Goal: Check status: Check status

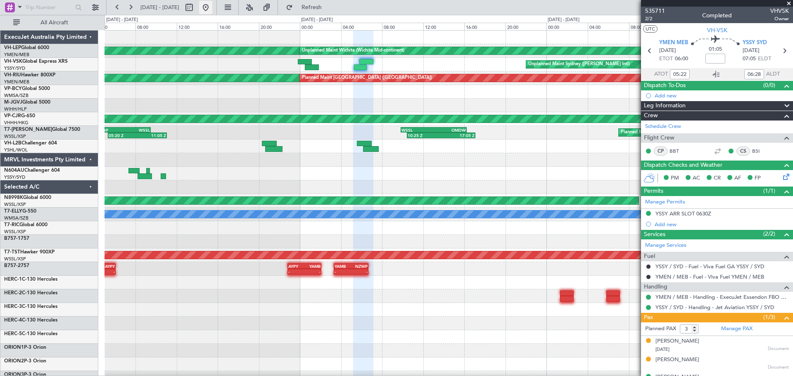
click at [212, 6] on button at bounding box center [205, 7] width 13 height 13
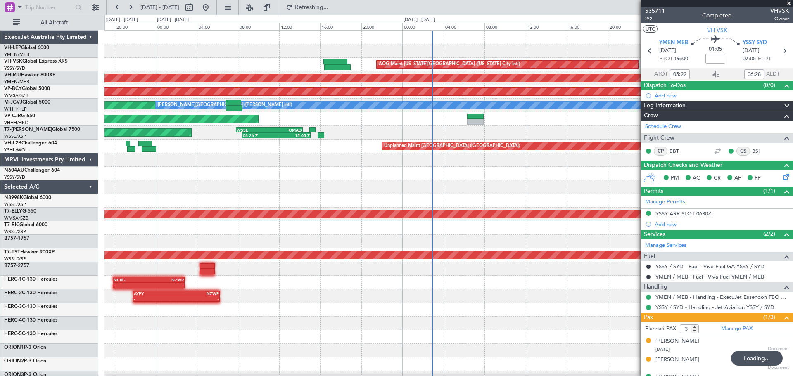
click at [369, 193] on div "AOG Maint [US_STATE][GEOGRAPHIC_DATA] ([US_STATE] City Intl) - - KMCI 01:20 Z P…" at bounding box center [449, 256] width 688 height 450
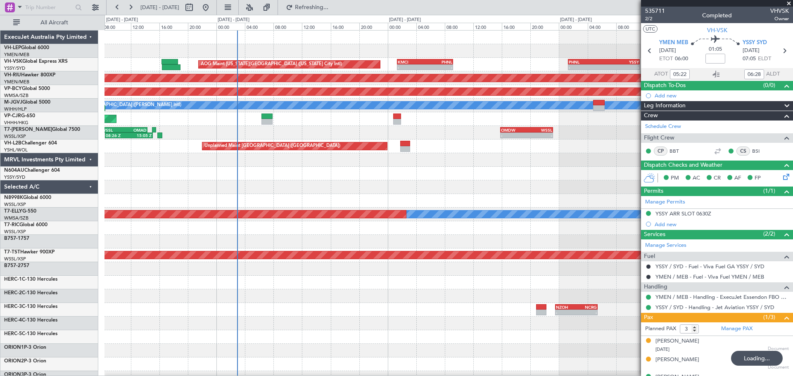
click at [302, 195] on div "AOG Maint [US_STATE][GEOGRAPHIC_DATA] ([US_STATE] City Intl) - - KMCI 01:20 Z P…" at bounding box center [449, 256] width 688 height 450
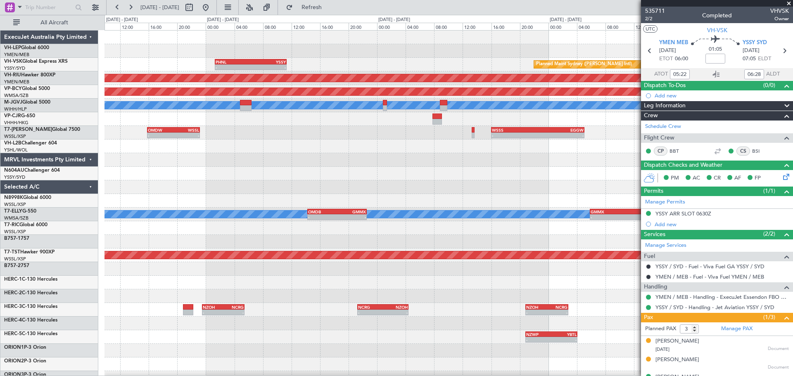
click at [299, 192] on div at bounding box center [449, 188] width 688 height 14
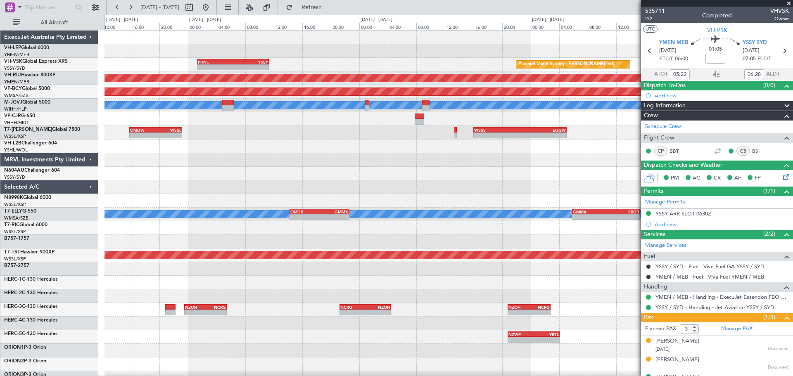
click at [269, 183] on div at bounding box center [449, 188] width 688 height 14
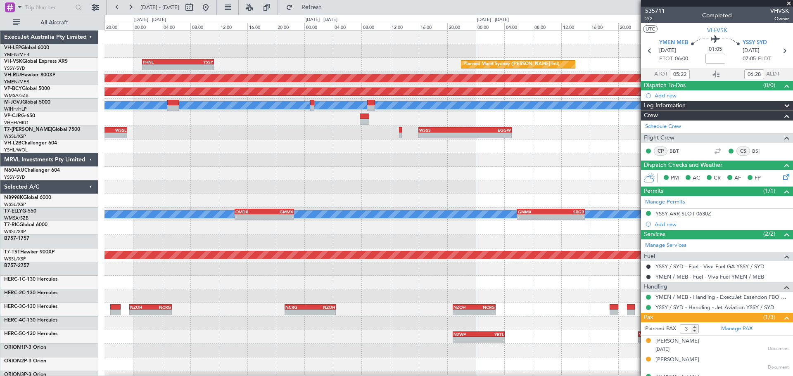
click at [295, 188] on div "- - PHNL 01:20 Z YSSY 11:20 Z Planned Maint Sydney ([PERSON_NAME] Intl) - - KMC…" at bounding box center [449, 256] width 688 height 450
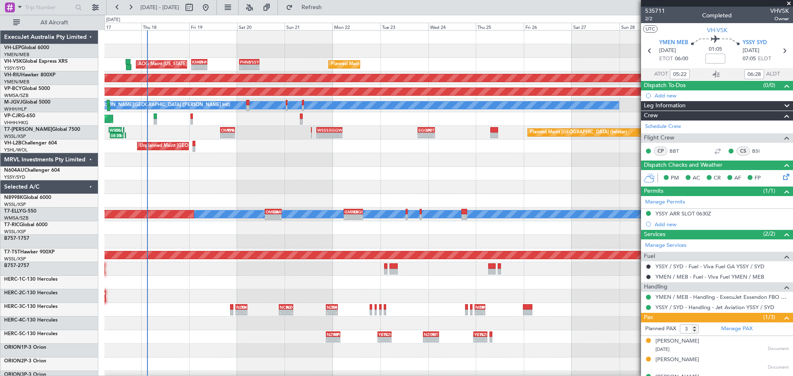
click at [181, 193] on div "Planned Maint Sydney ([PERSON_NAME] Intl) - - PHNL 01:20 Z YSSY 11:20 Z - - KMC…" at bounding box center [449, 256] width 688 height 450
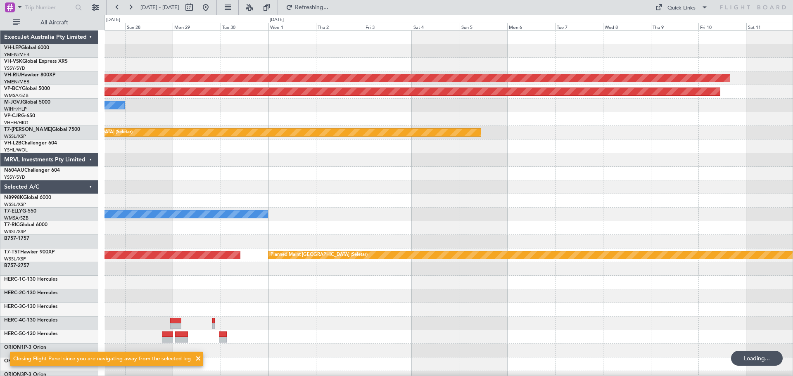
click at [162, 207] on div "Planned Maint [GEOGRAPHIC_DATA] ([GEOGRAPHIC_DATA]) Unplanned Maint [GEOGRAPHIC…" at bounding box center [449, 256] width 688 height 450
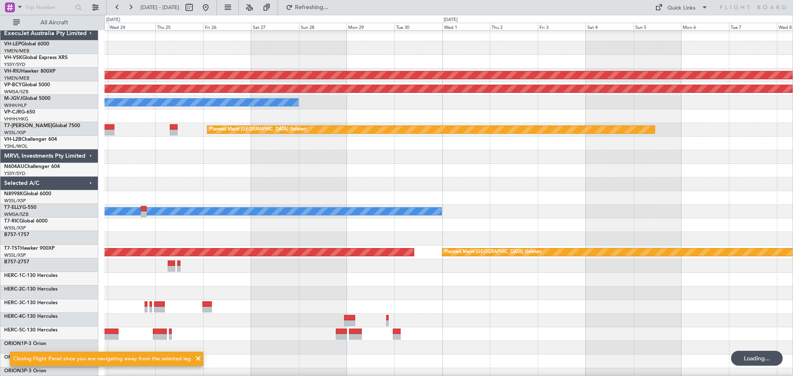
click at [561, 182] on div at bounding box center [449, 185] width 688 height 14
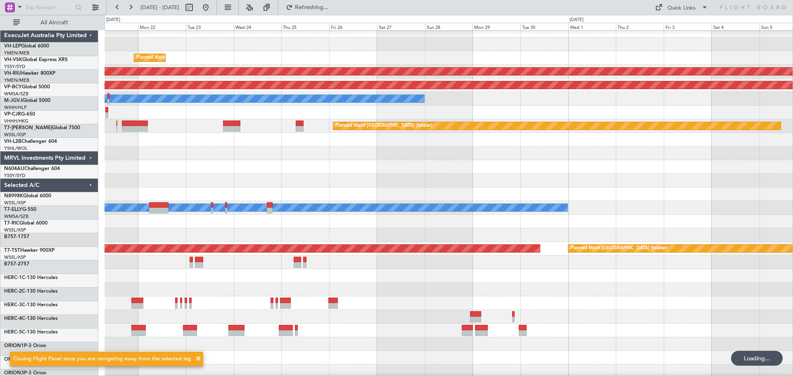
click at [504, 167] on div at bounding box center [449, 167] width 688 height 14
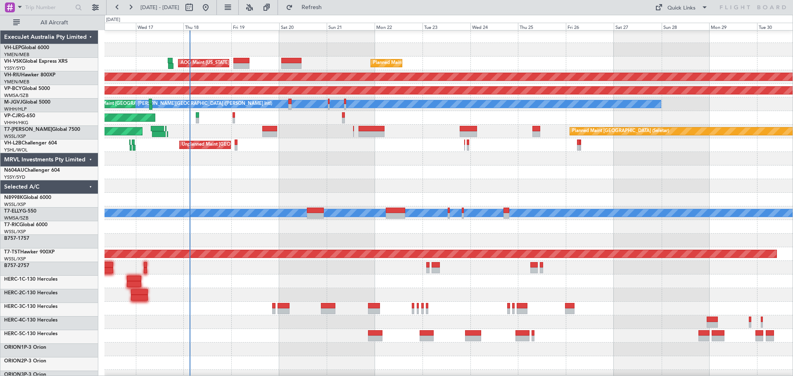
click at [474, 132] on div "AOG Maint [US_STATE][GEOGRAPHIC_DATA] ([US_STATE] City Intl) Planned Maint Sydn…" at bounding box center [449, 254] width 688 height 450
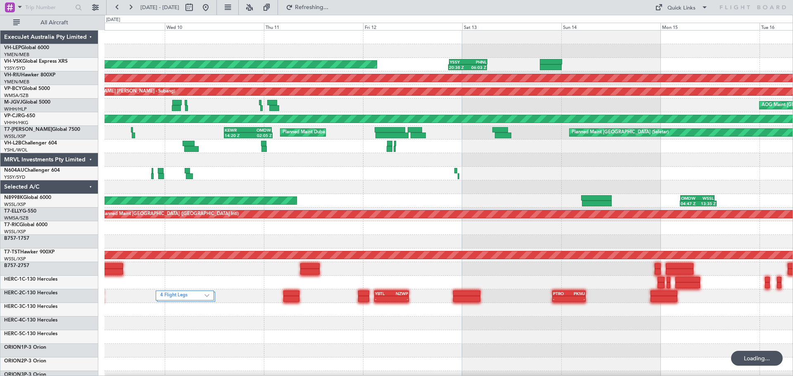
click at [461, 101] on div "Unplanned Maint Wichita (Wichita Mid-continent) Unplanned Maint Sydney ([PERSON…" at bounding box center [449, 256] width 688 height 450
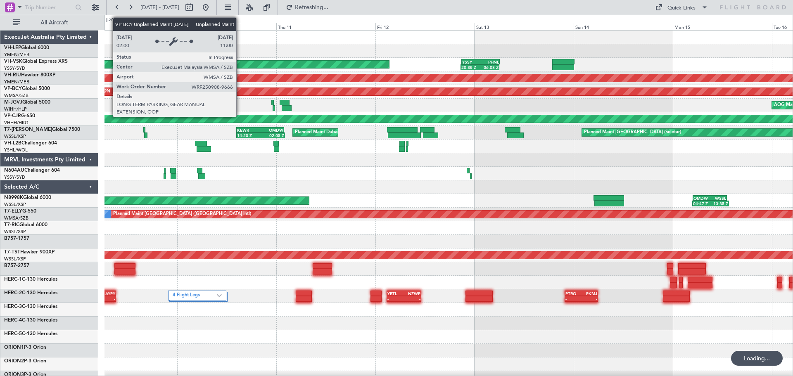
click at [428, 102] on div "Unplanned Maint Wichita (Wichita Mid-continent) Unplanned Maint Sydney ([PERSON…" at bounding box center [449, 256] width 688 height 450
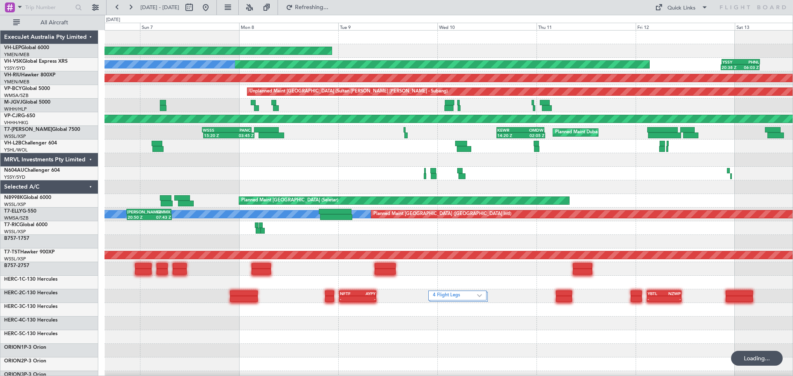
click at [547, 110] on div "Planned Maint [GEOGRAPHIC_DATA] (Seletar)" at bounding box center [449, 106] width 688 height 14
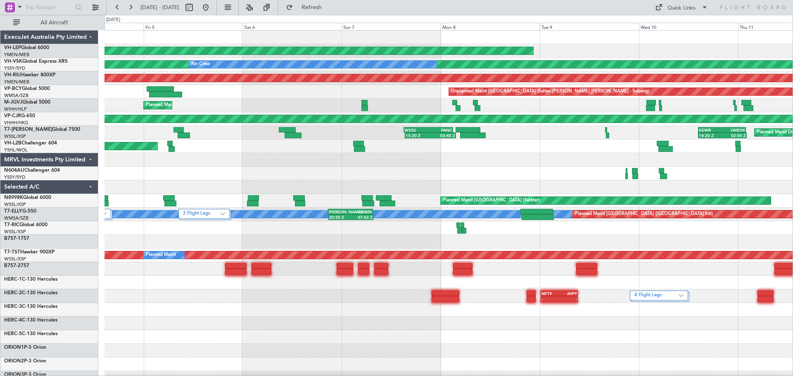
click at [447, 87] on div "Unplanned Maint Wichita (Wichita Mid-continent) Unplanned Maint Sydney ([PERSON…" at bounding box center [449, 256] width 688 height 450
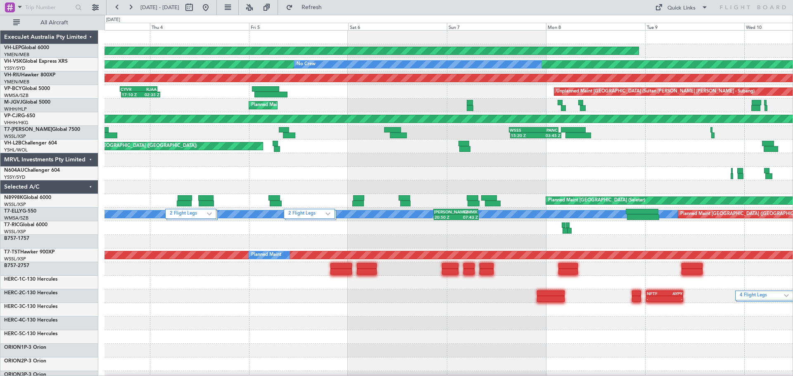
click at [427, 88] on div "Unplanned Maint Wichita (Wichita Mid-continent) Unplanned Maint Sydney ([PERSON…" at bounding box center [449, 256] width 688 height 450
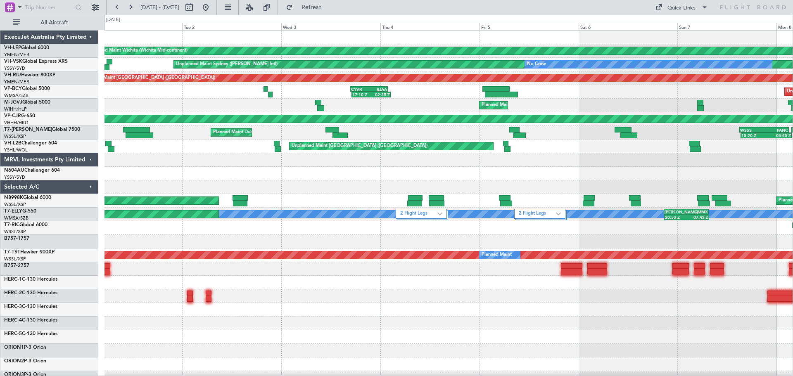
click at [430, 89] on div "Unplanned Maint Wichita (Wichita Mid-continent) Unplanned Maint Wichita (Wichit…" at bounding box center [449, 256] width 688 height 450
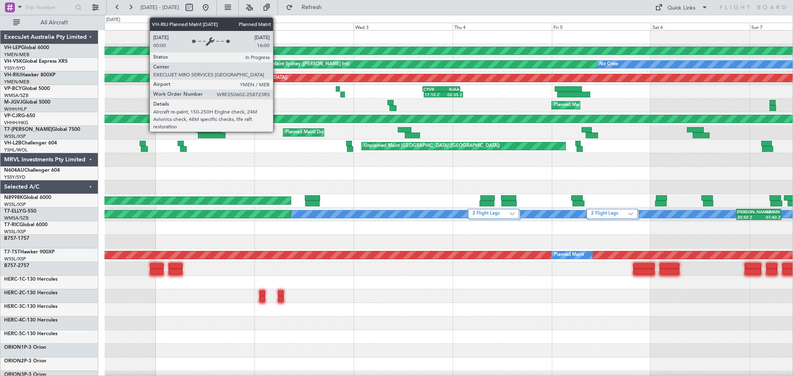
click at [416, 85] on div "Unplanned Maint Wichita (Wichita Mid-continent) Unplanned Maint Wichita (Wichit…" at bounding box center [449, 256] width 688 height 450
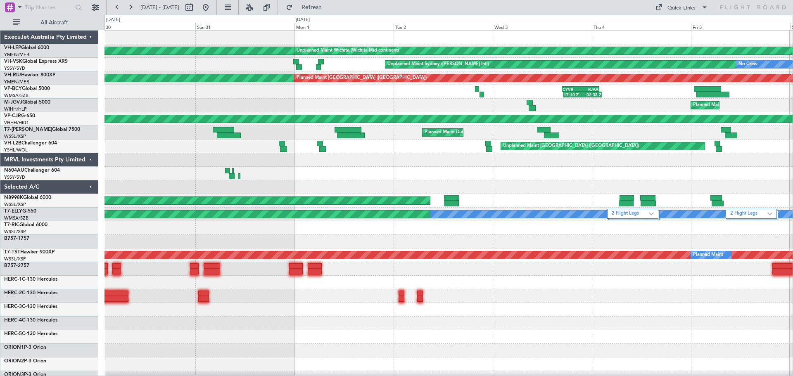
click at [518, 88] on div "Unplanned Maint Wichita (Wichita Mid-continent) Unplanned Maint Wichita (Wichit…" at bounding box center [449, 256] width 688 height 450
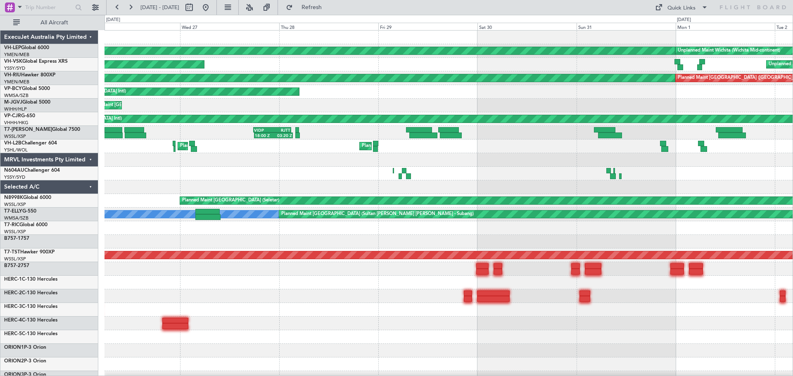
click at [468, 76] on div "Planned Maint [GEOGRAPHIC_DATA] ([GEOGRAPHIC_DATA]) Planned Maint [GEOGRAPHIC_D…" at bounding box center [449, 78] width 688 height 14
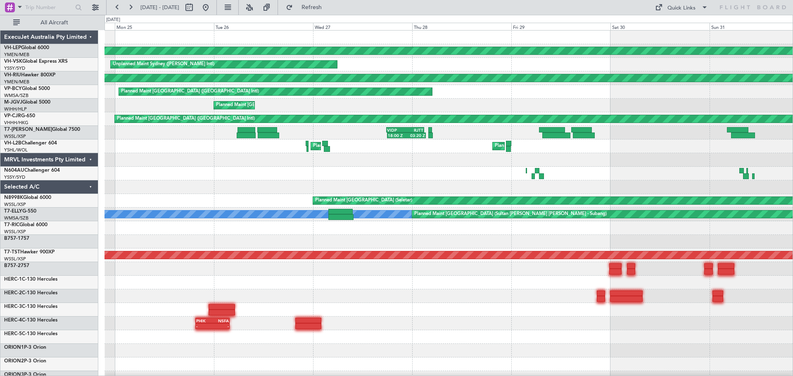
click at [507, 69] on div "Unplanned Maint Sydney ([PERSON_NAME] Intl) Unplanned Maint Sydney ([PERSON_NAM…" at bounding box center [449, 65] width 688 height 14
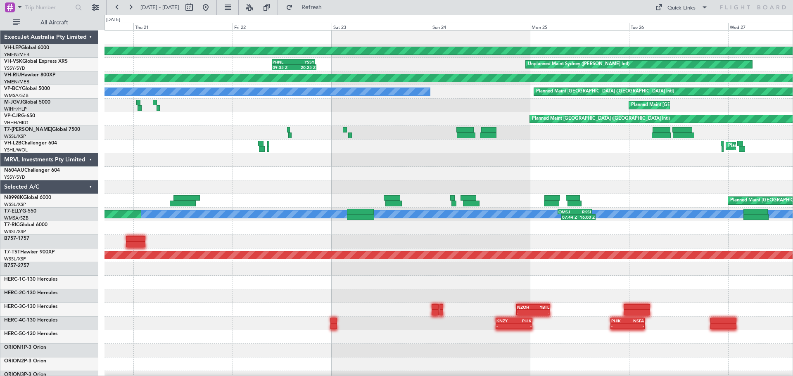
click at [793, 75] on html "[DATE] - [DATE] Refresh Quick Links All Aircraft Unplanned Maint Wichita (Wichi…" at bounding box center [396, 188] width 793 height 376
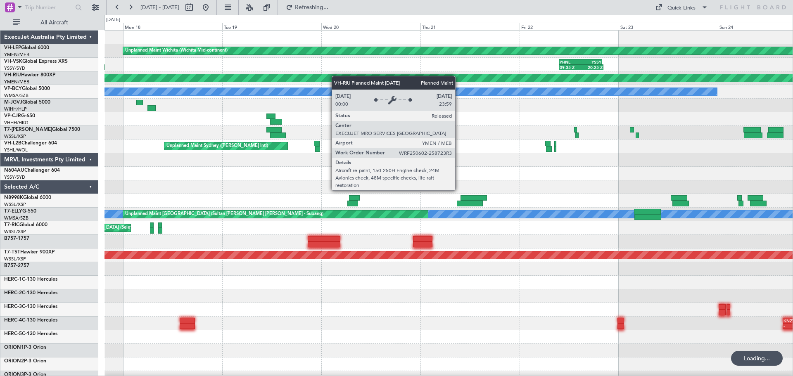
click at [560, 80] on div "Unplanned Maint Wichita (Wichita Mid-continent) PHNL 09:35 Z YSSY 20:05 Z 09:35…" at bounding box center [449, 256] width 688 height 450
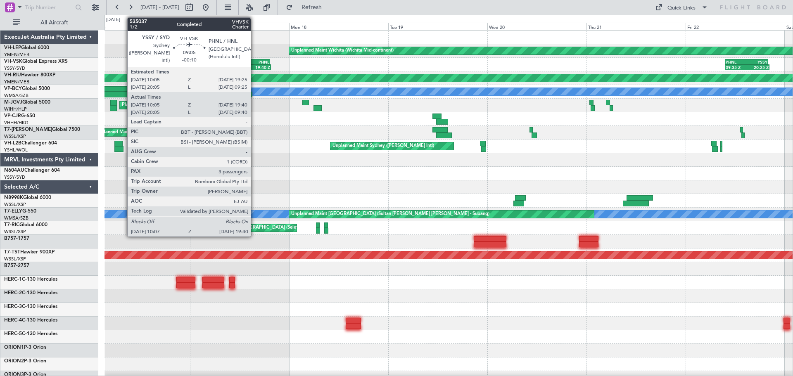
click at [254, 59] on div "PHNL" at bounding box center [260, 61] width 19 height 5
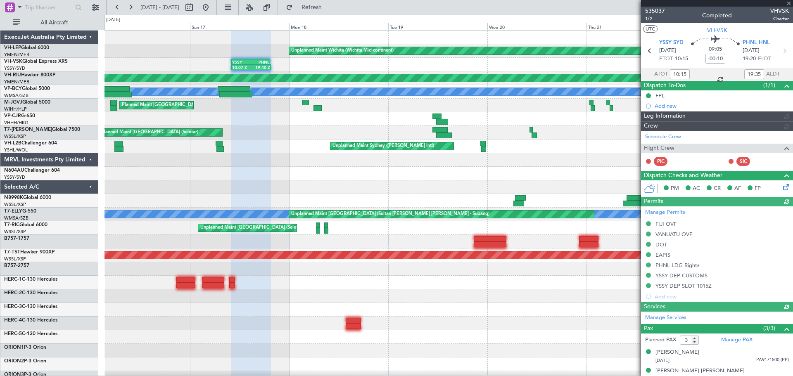
type input "20:15"
type input "09:35"
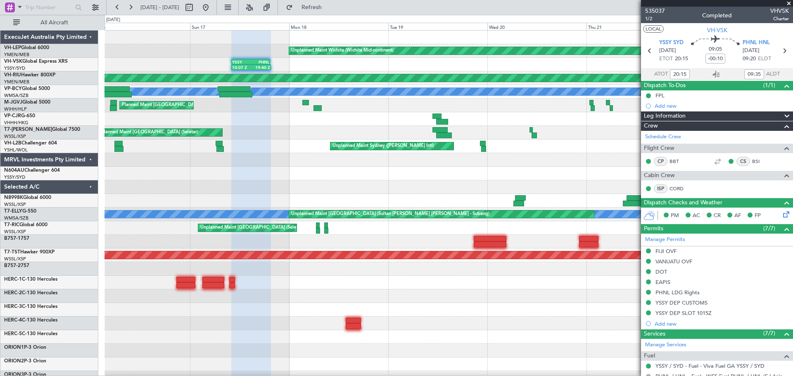
type input "10:15"
type input "19:35"
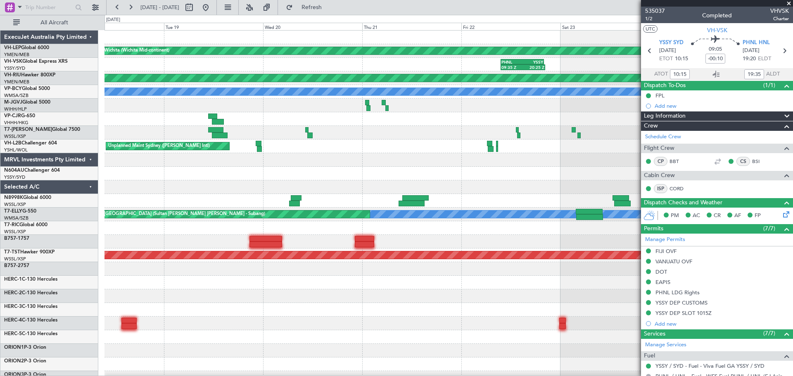
click at [355, 116] on div "Unplanned Maint Wichita (Wichita Mid-continent) 09:35 Z 20:25 Z PHNL 09:35 Z YS…" at bounding box center [449, 256] width 688 height 450
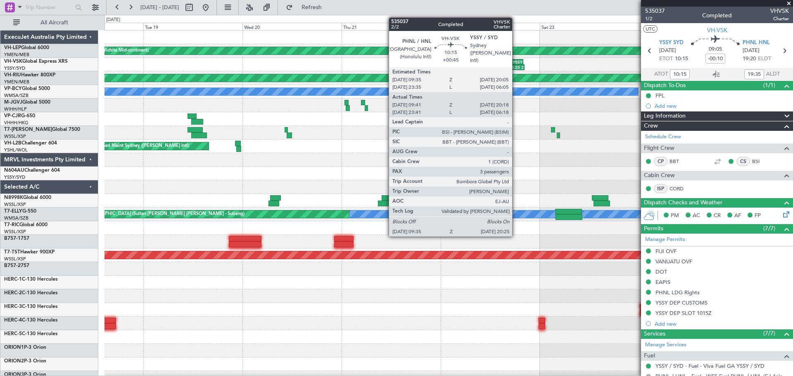
click at [516, 62] on div "YSSY" at bounding box center [511, 61] width 21 height 5
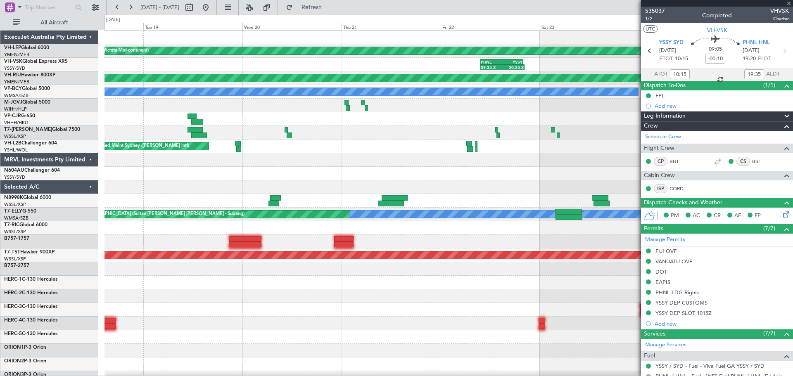
type input "+00:45"
type input "09:51"
type input "20:13"
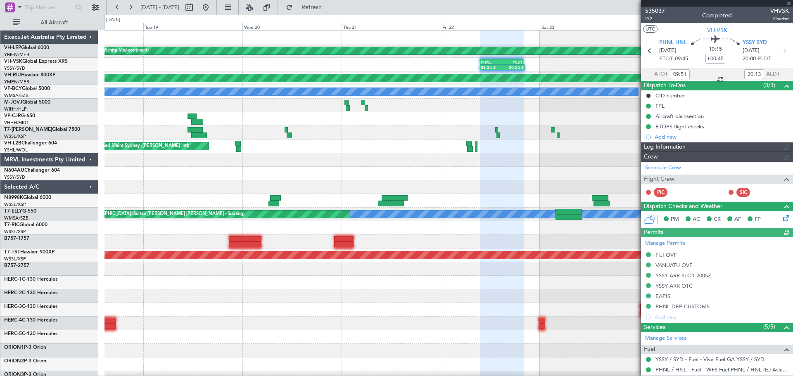
type input "[PERSON_NAME] (LEU)"
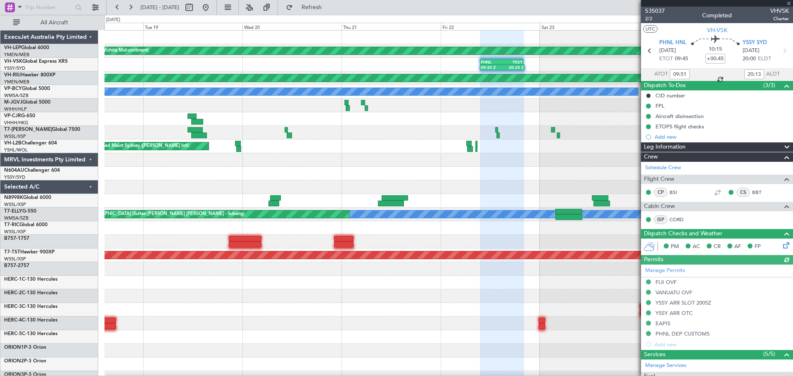
type input "23:51"
type input "06:13"
type input "09:51"
type input "20:13"
type input "[PERSON_NAME] (LEU)"
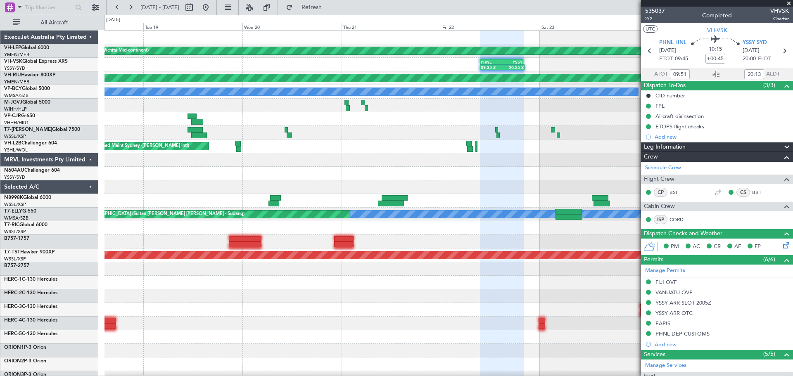
type input "[PERSON_NAME] (LEU)"
